Goal: Task Accomplishment & Management: Manage account settings

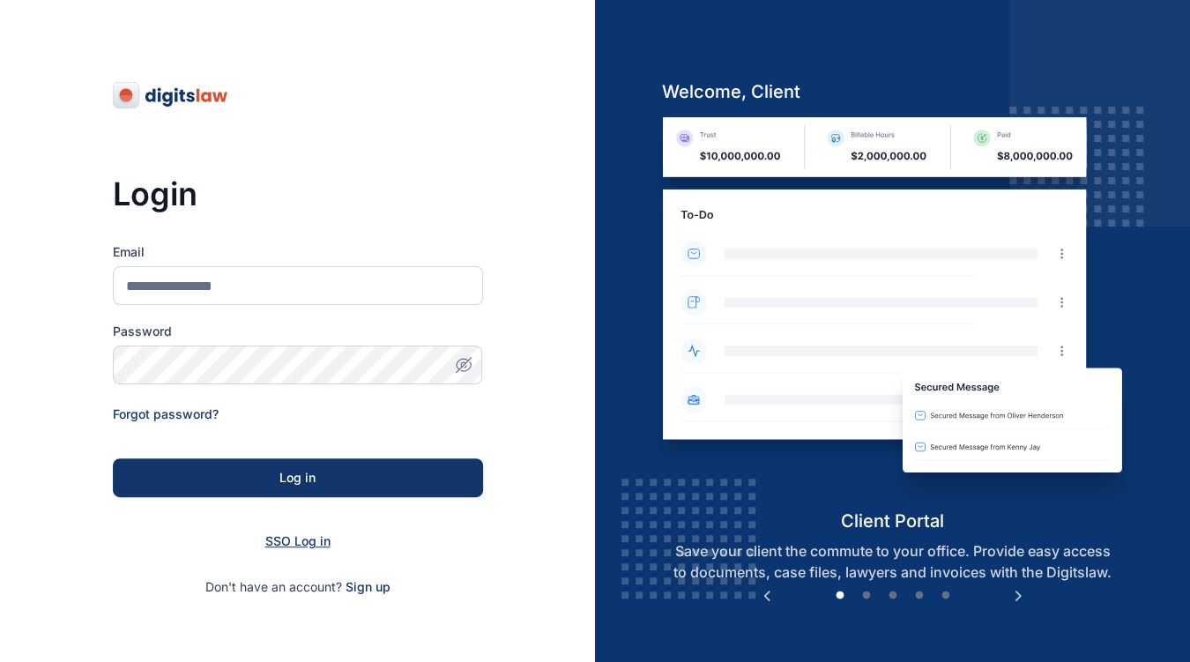
click at [316, 544] on span "SSO Log in" at bounding box center [297, 540] width 65 height 15
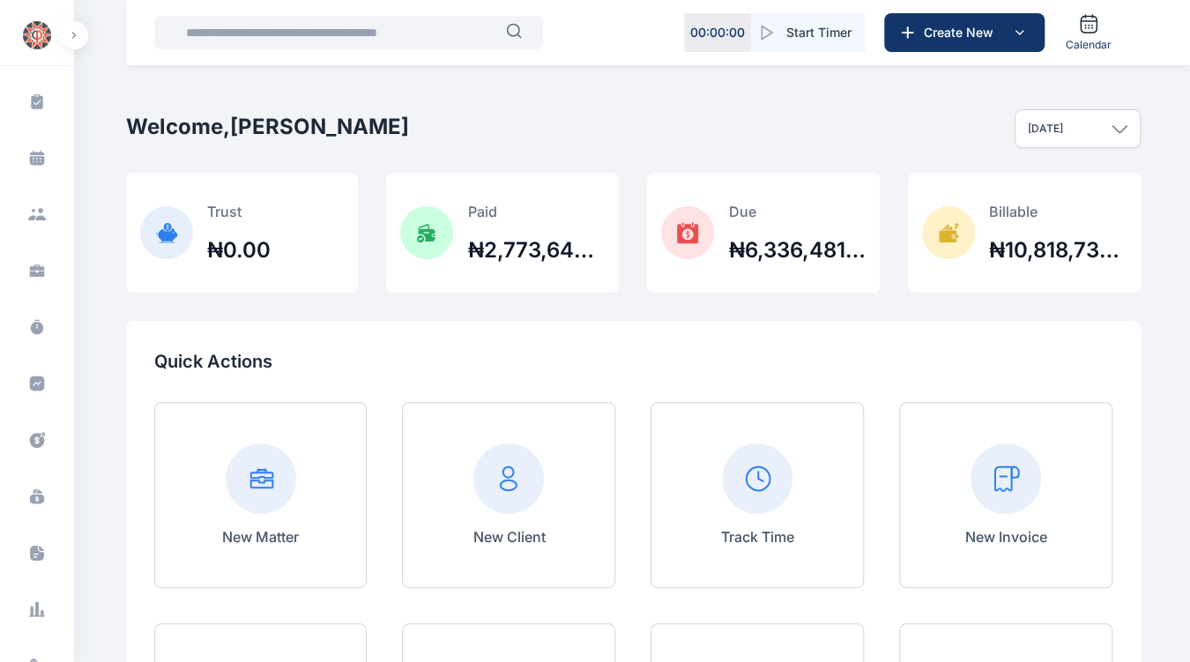
scroll to position [128, 0]
click at [42, 476] on icon at bounding box center [37, 480] width 18 height 18
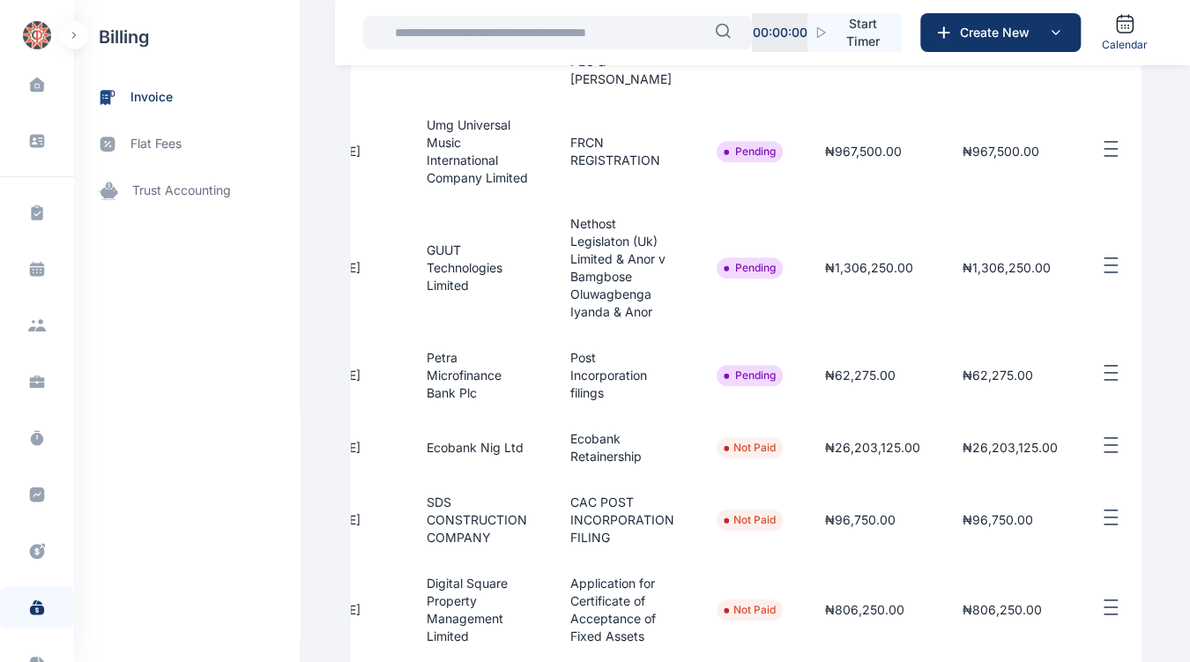
scroll to position [0, 300]
click at [1110, 366] on line "button" at bounding box center [1107, 366] width 12 height 0
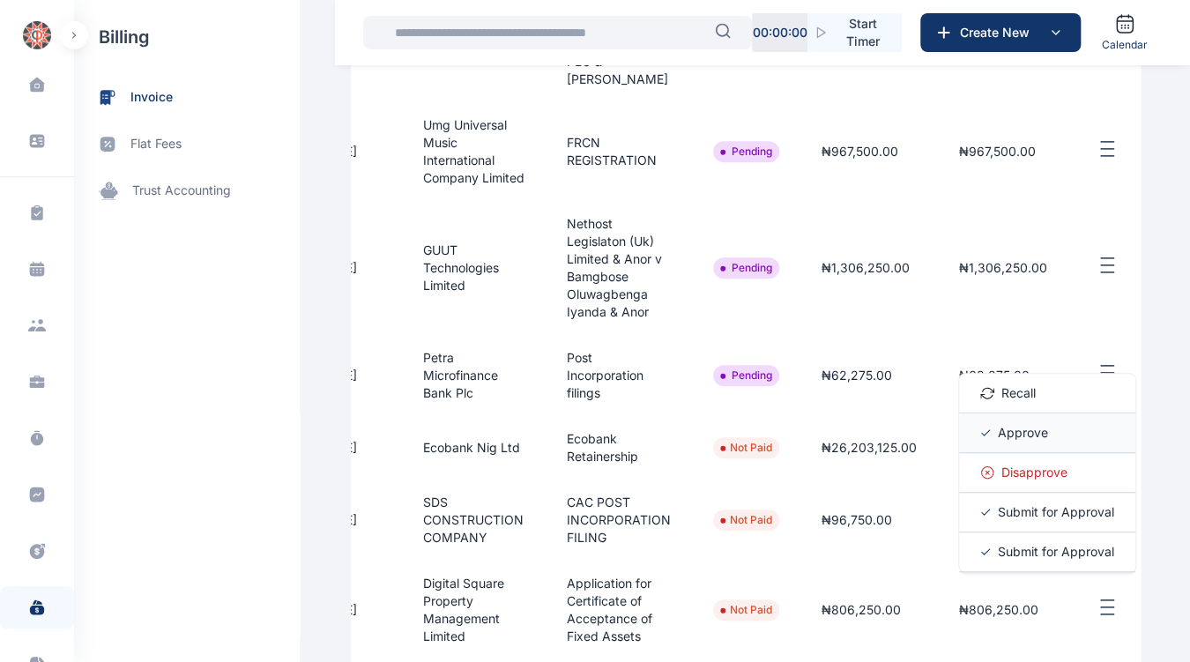
click at [1028, 441] on span "Approve" at bounding box center [1023, 433] width 50 height 18
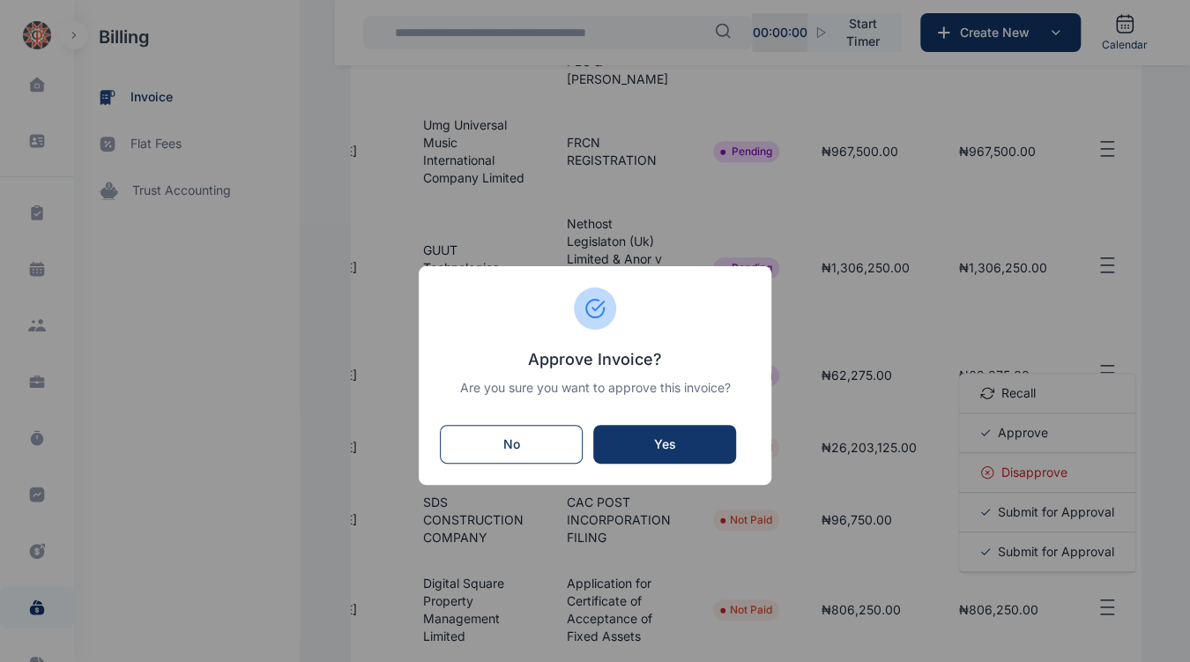
click at [677, 439] on div "Yes" at bounding box center [665, 444] width 108 height 18
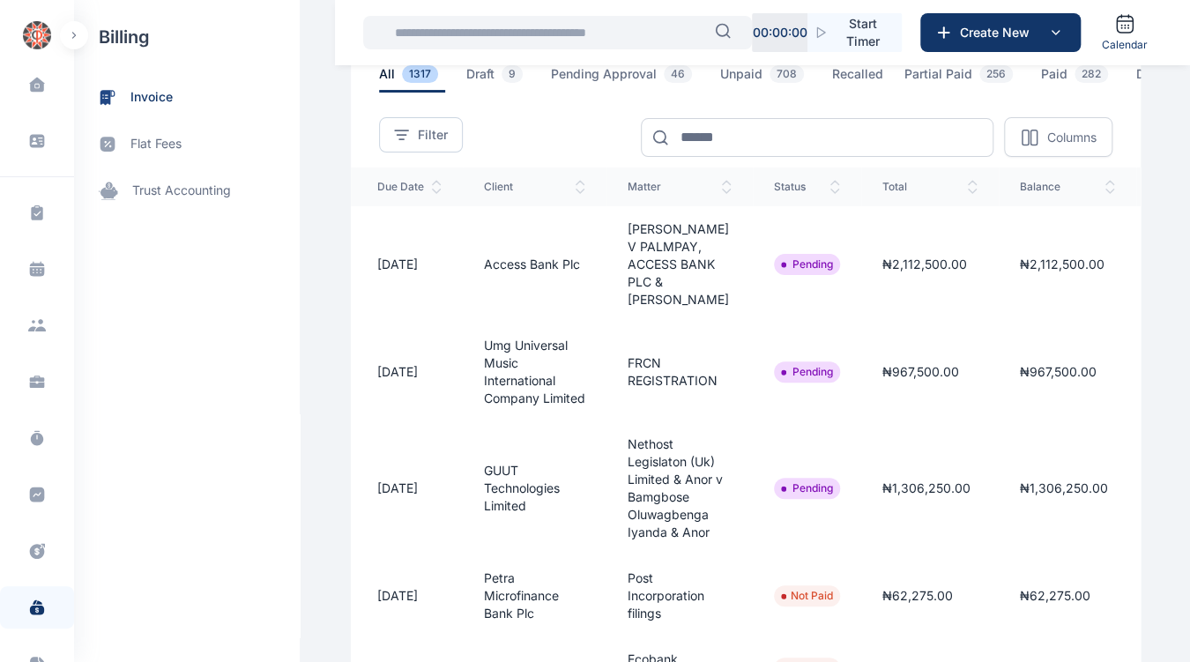
scroll to position [0, 331]
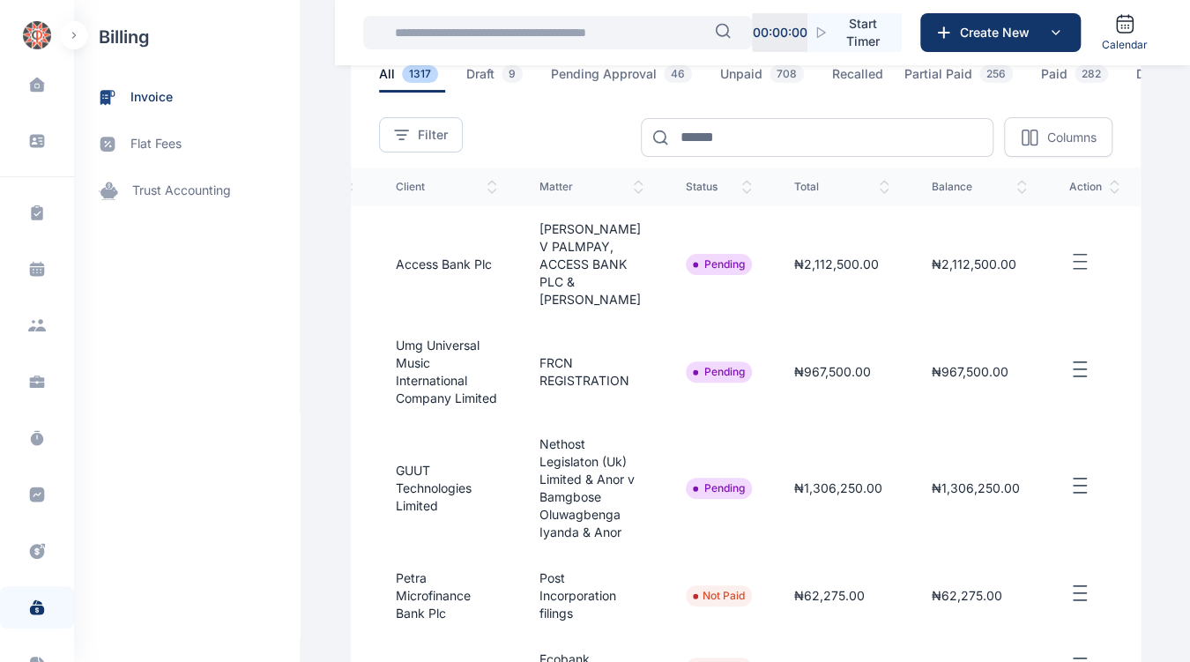
click at [1079, 479] on line "button" at bounding box center [1079, 479] width 12 height 0
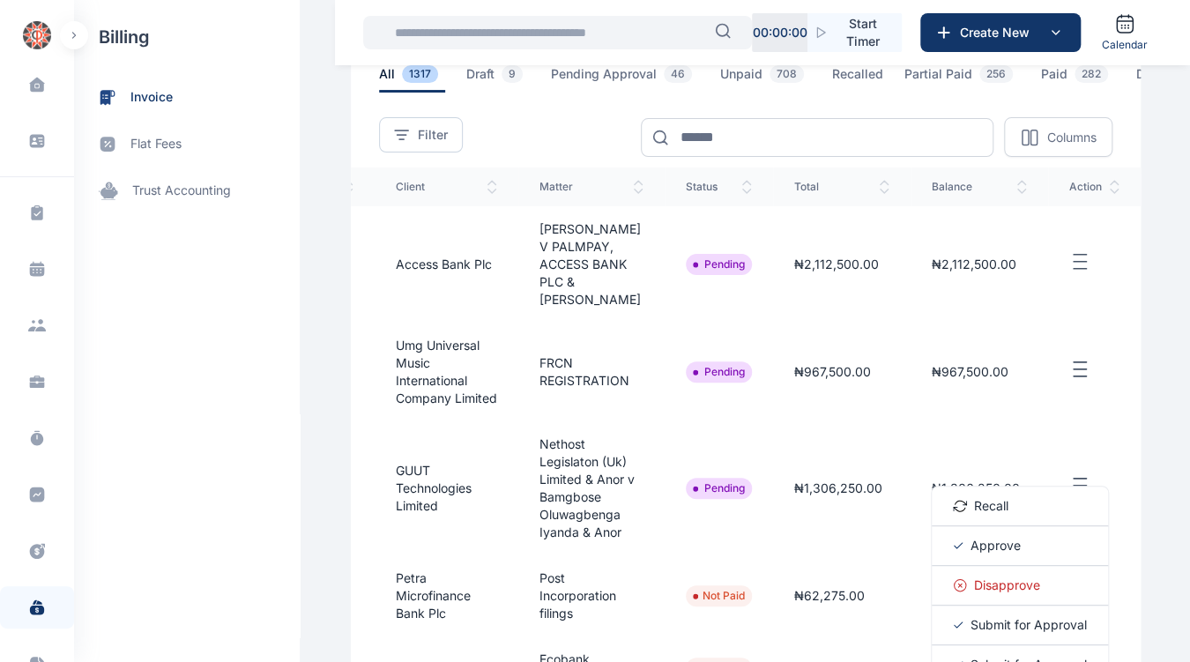
click at [996, 554] on span "Approve" at bounding box center [995, 546] width 50 height 18
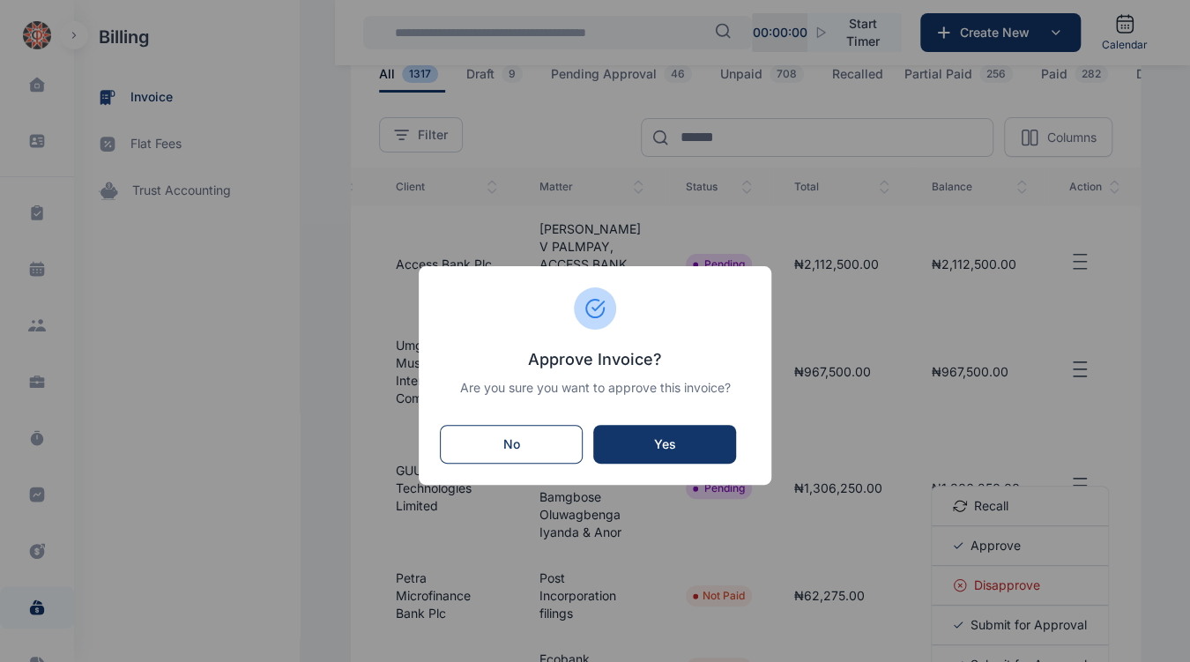
click at [697, 450] on div "Yes" at bounding box center [665, 444] width 108 height 18
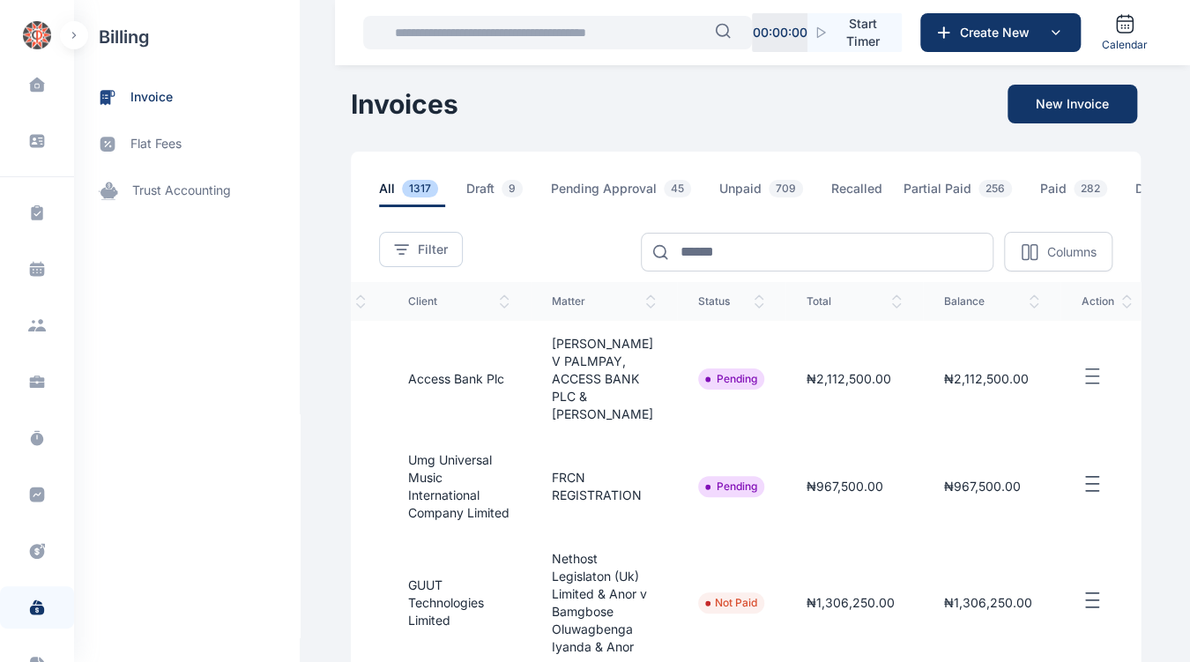
scroll to position [0, 331]
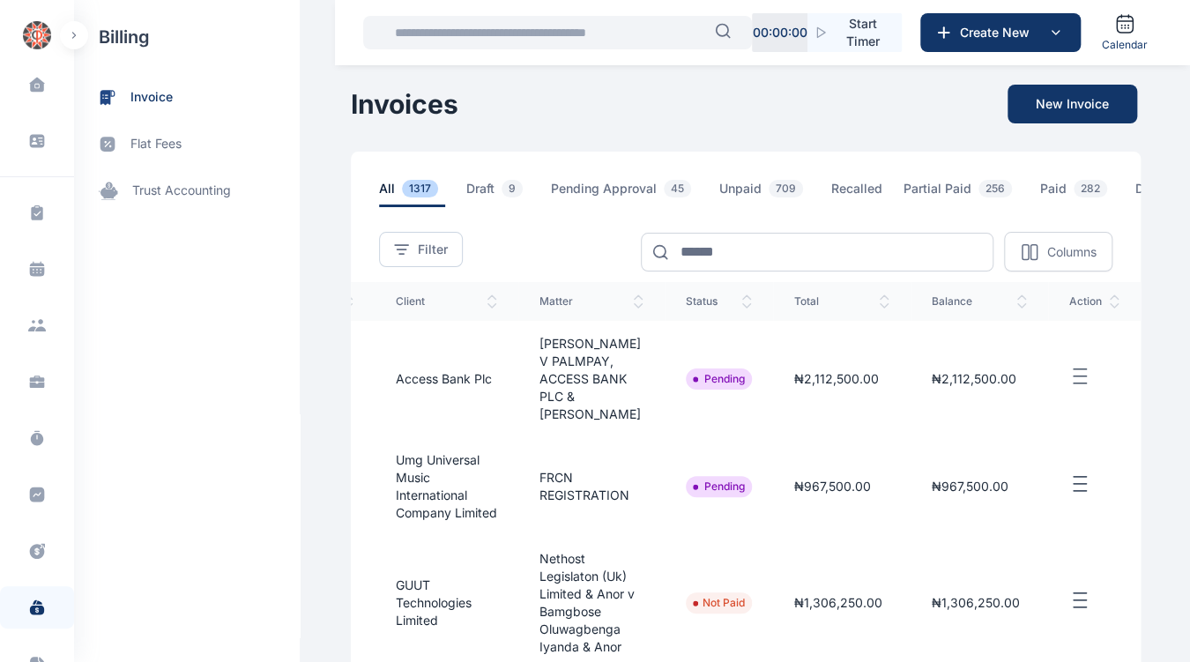
click at [1093, 491] on button "button" at bounding box center [1094, 484] width 50 height 22
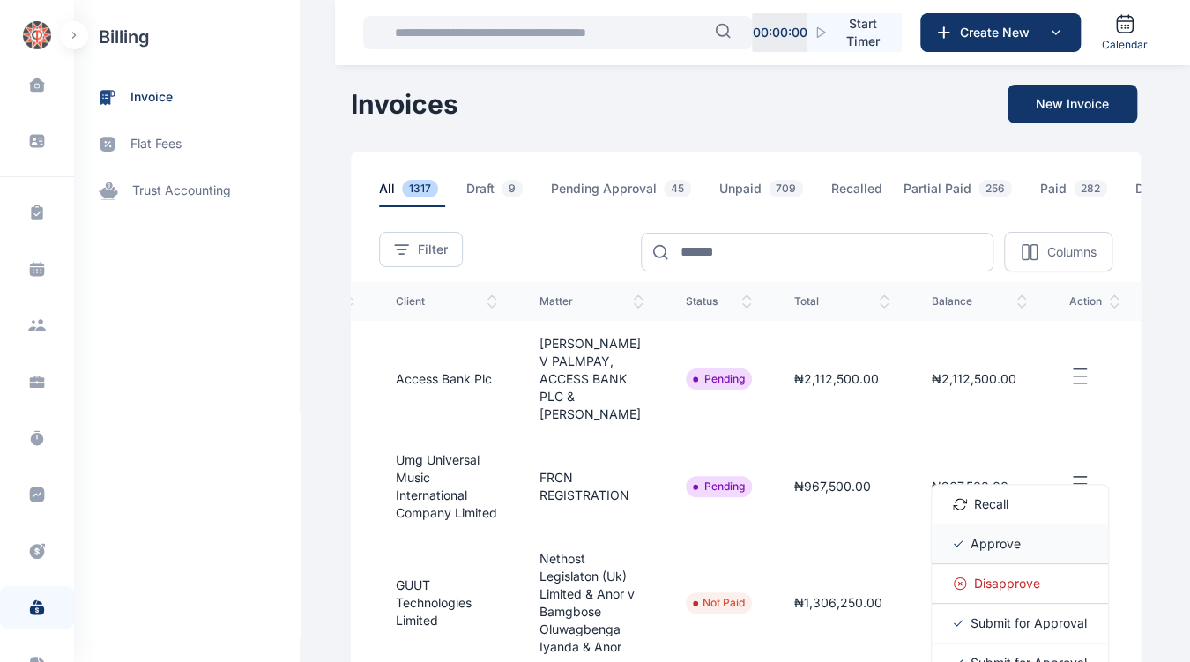
click at [1004, 553] on span "Approve" at bounding box center [995, 544] width 50 height 18
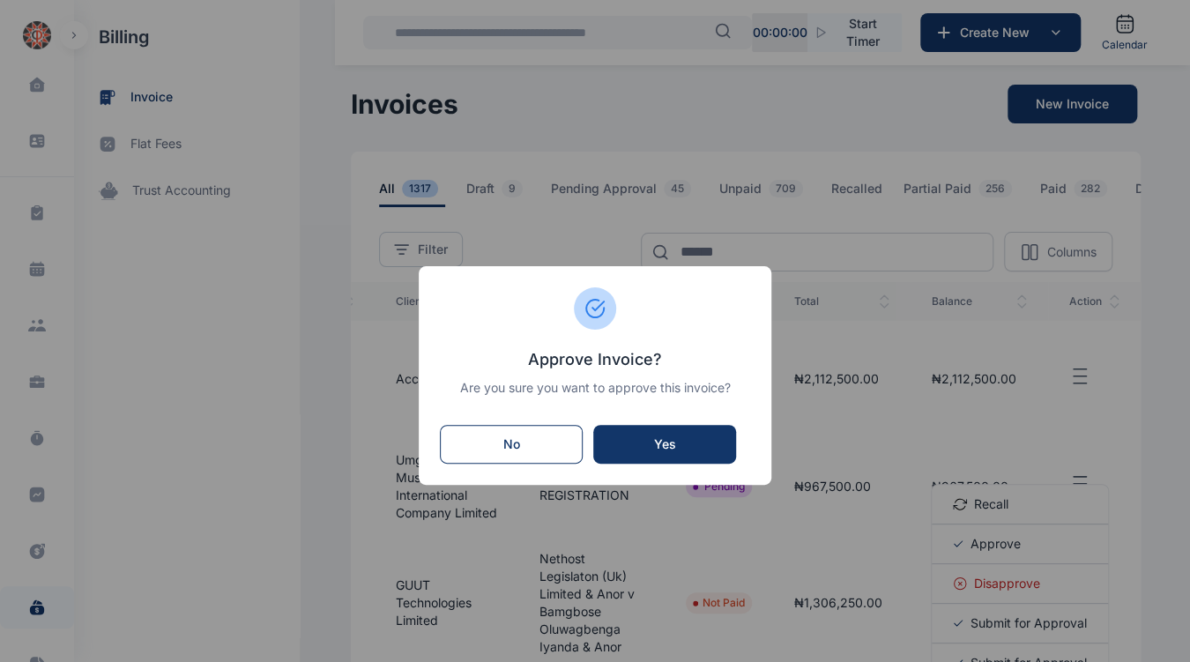
click at [692, 445] on div "Yes" at bounding box center [665, 444] width 108 height 18
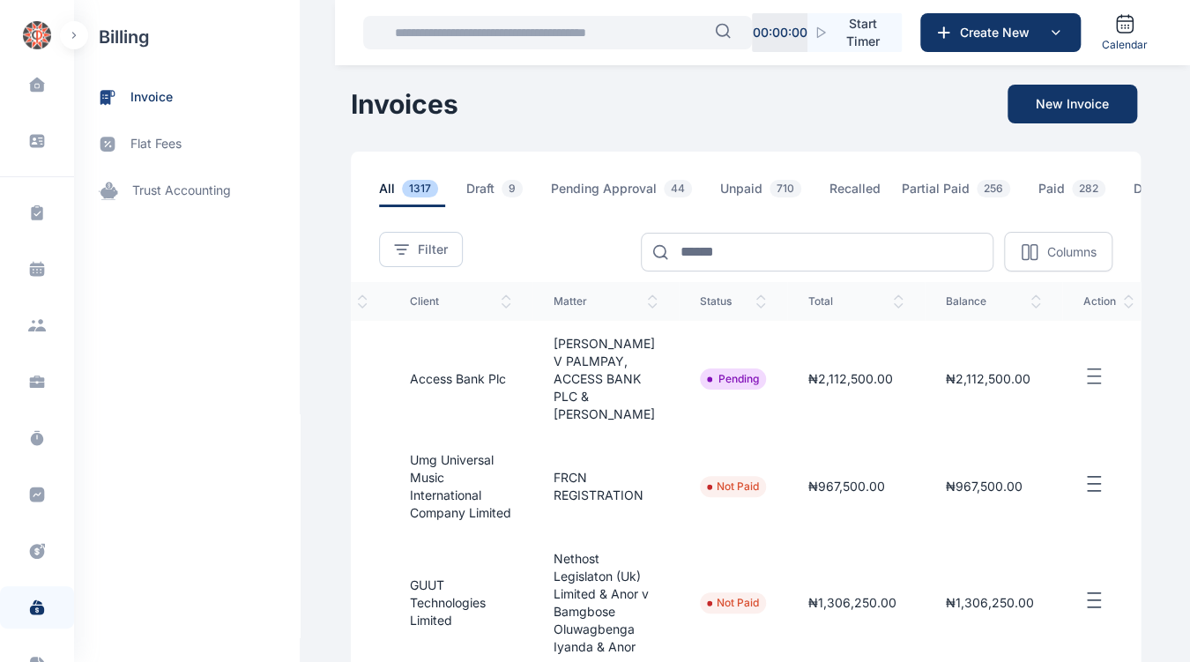
scroll to position [0, 331]
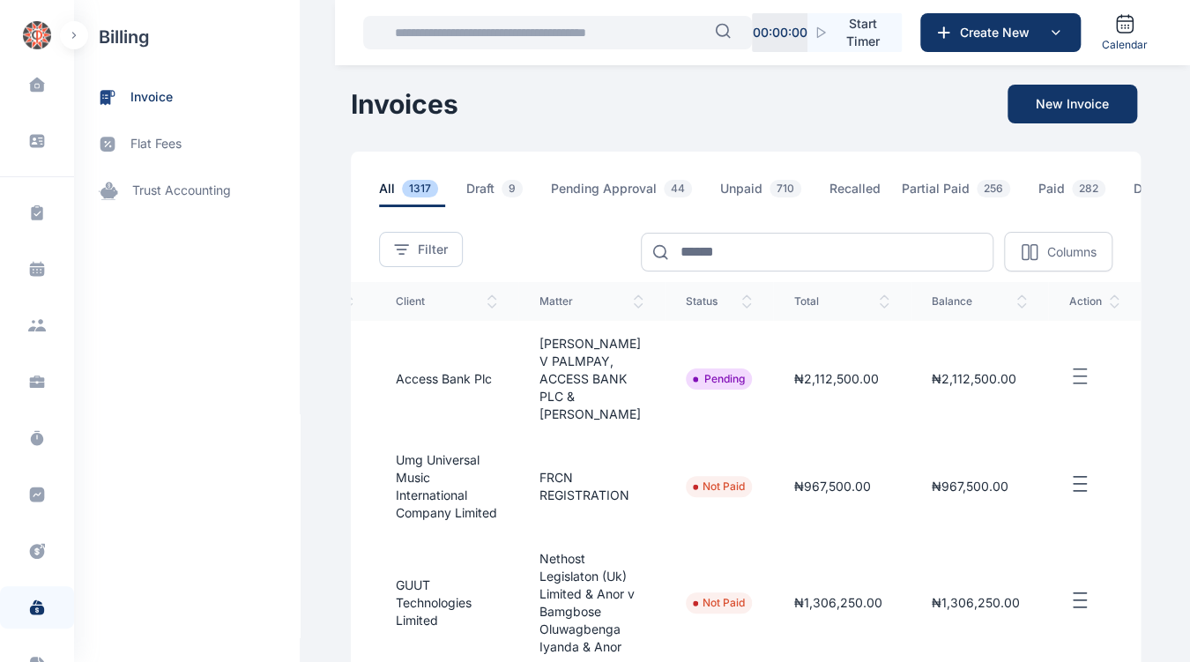
click at [1089, 385] on icon "button" at bounding box center [1079, 377] width 21 height 22
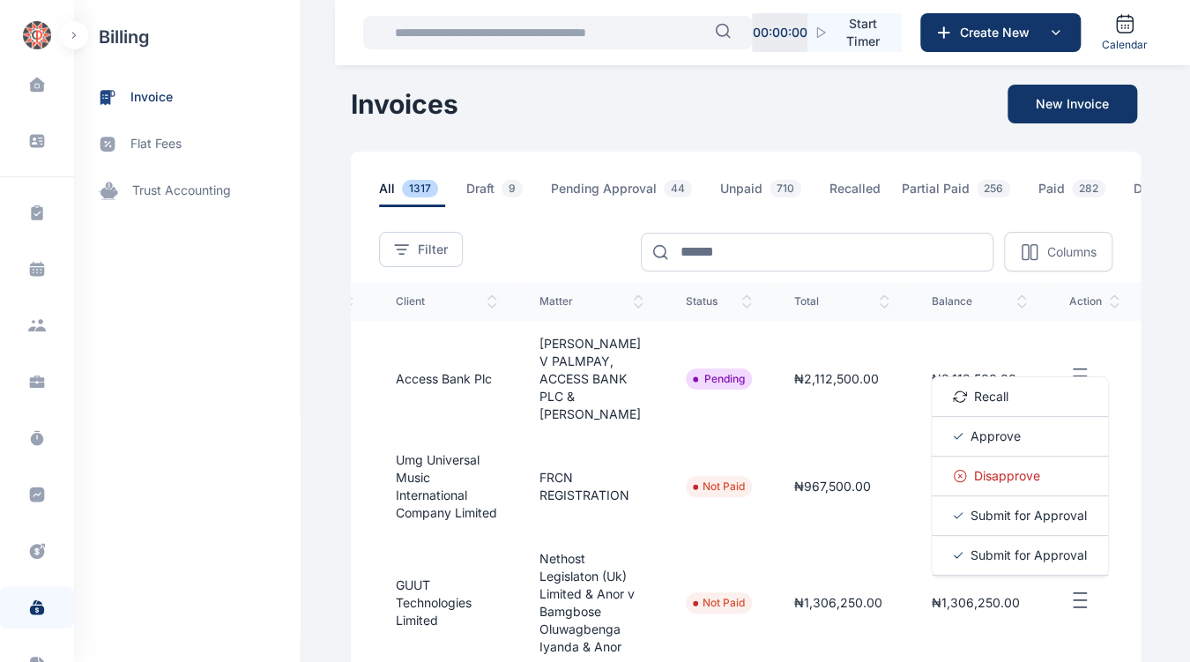
click at [1002, 445] on span "Approve" at bounding box center [995, 436] width 50 height 18
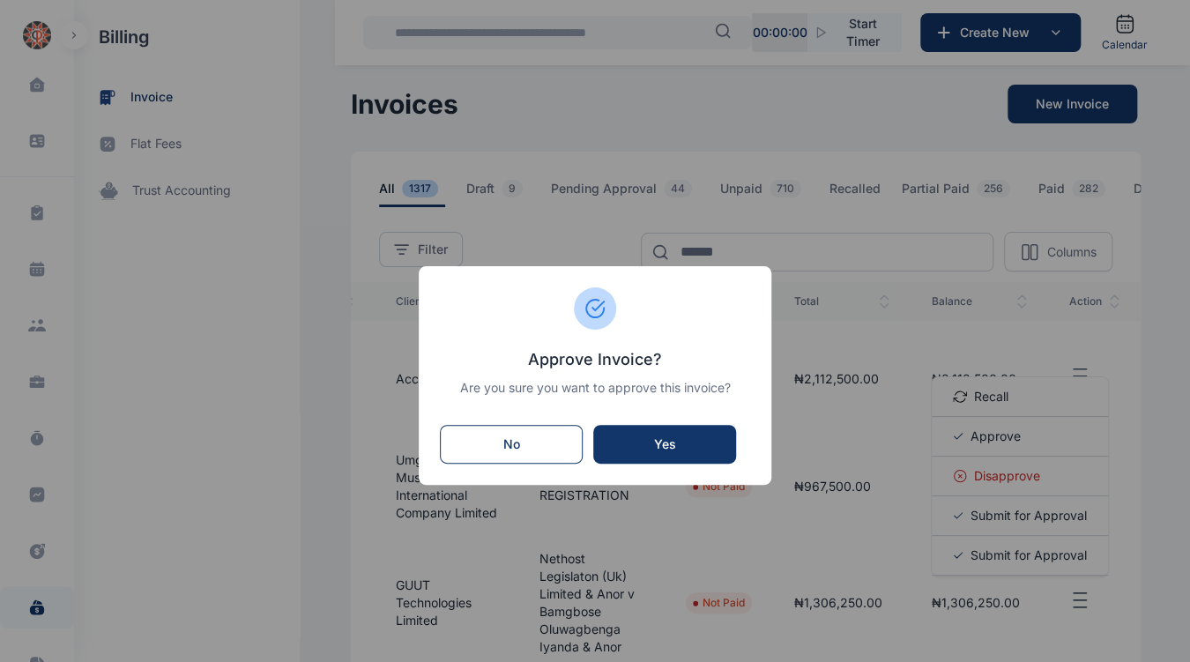
click at [676, 442] on div "Yes" at bounding box center [665, 444] width 108 height 18
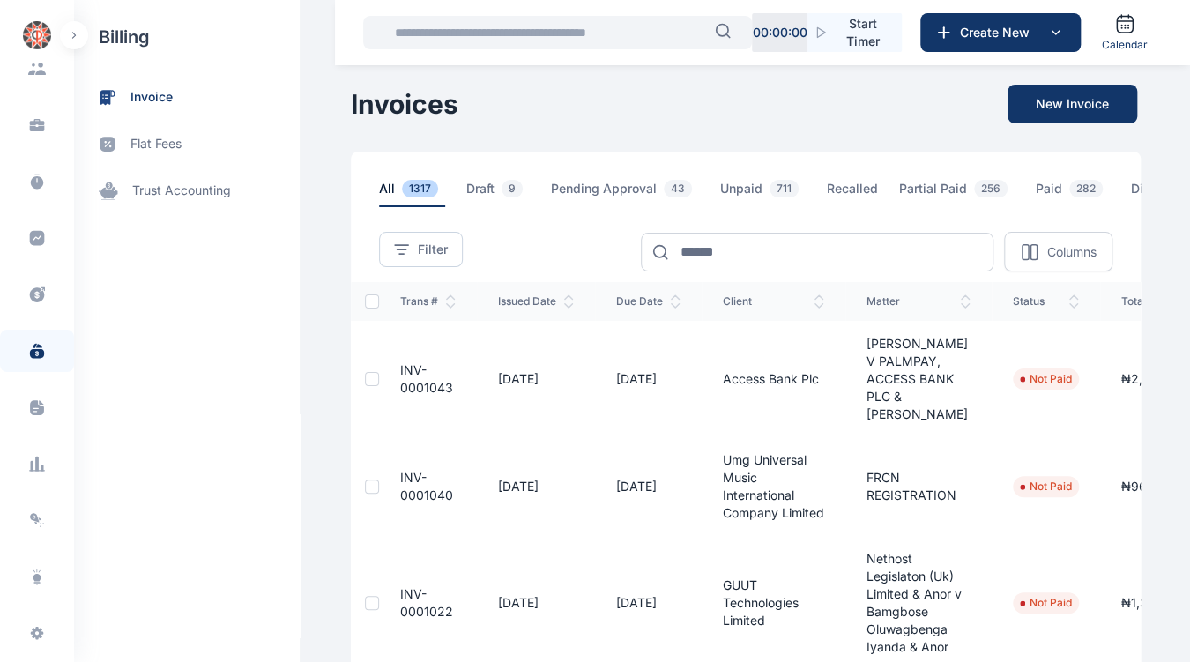
scroll to position [297, 0]
click at [38, 641] on div "E I" at bounding box center [37, 641] width 28 height 21
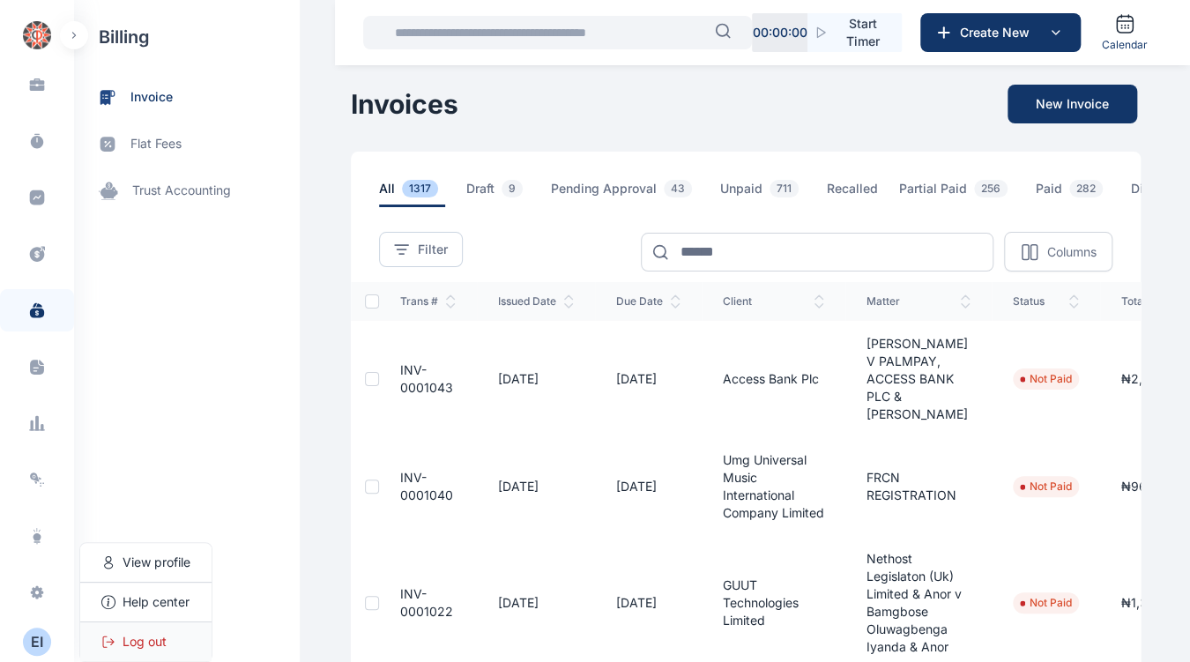
click at [160, 650] on span "Log out" at bounding box center [145, 642] width 44 height 18
